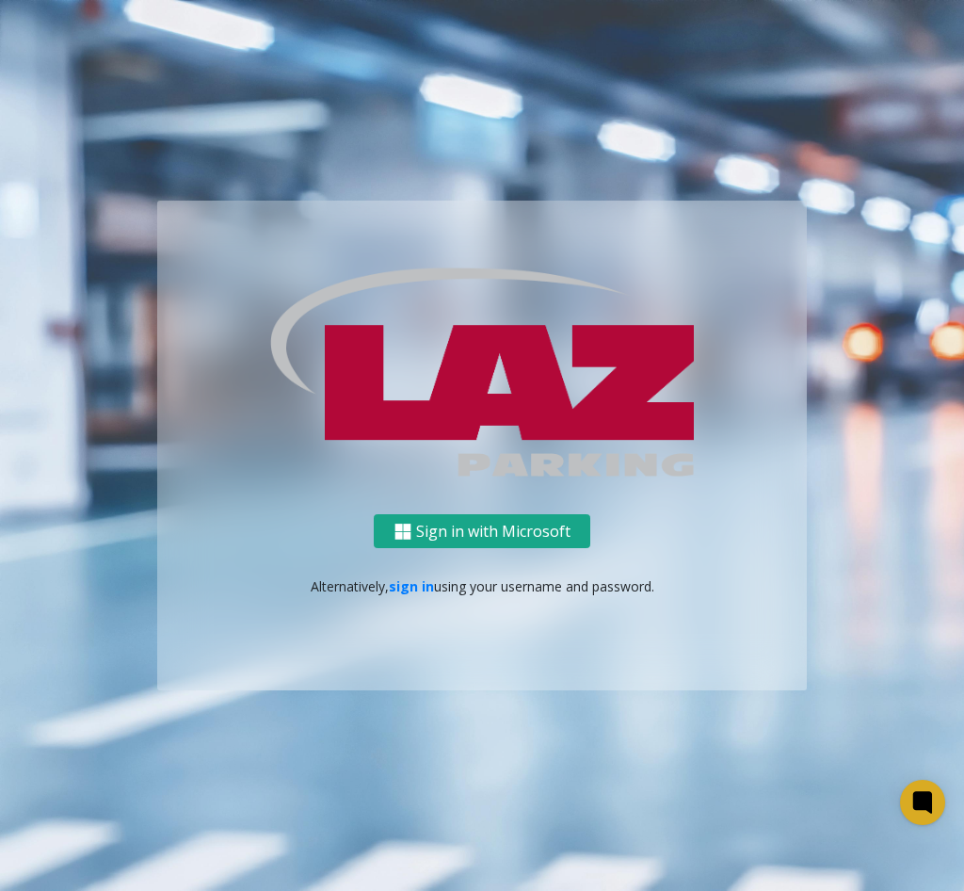
click at [495, 531] on button "Sign in with Microsoft" at bounding box center [482, 531] width 217 height 35
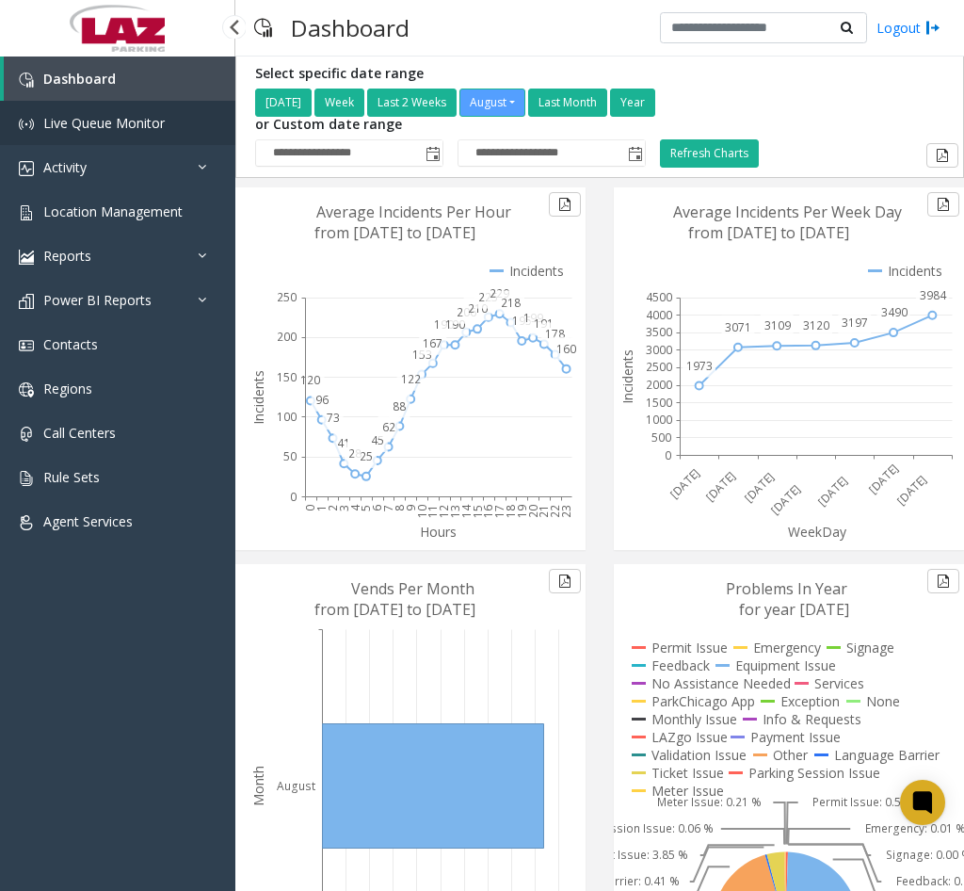
click at [84, 130] on span "Live Queue Monitor" at bounding box center [103, 123] width 121 height 18
